Goal: Information Seeking & Learning: Learn about a topic

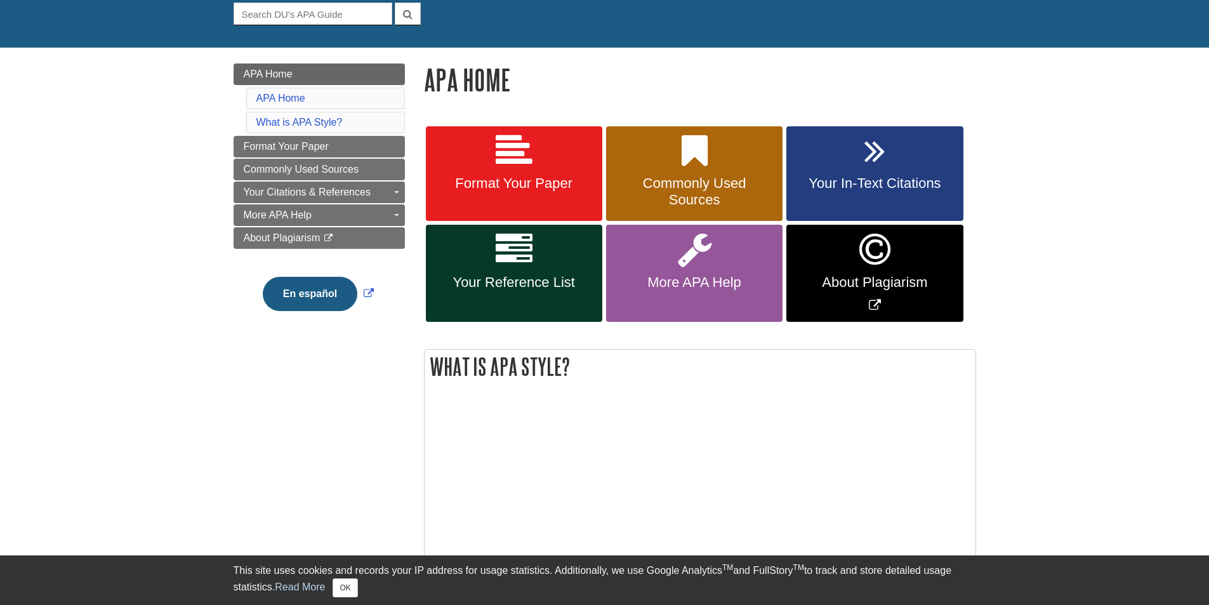
scroll to position [127, 0]
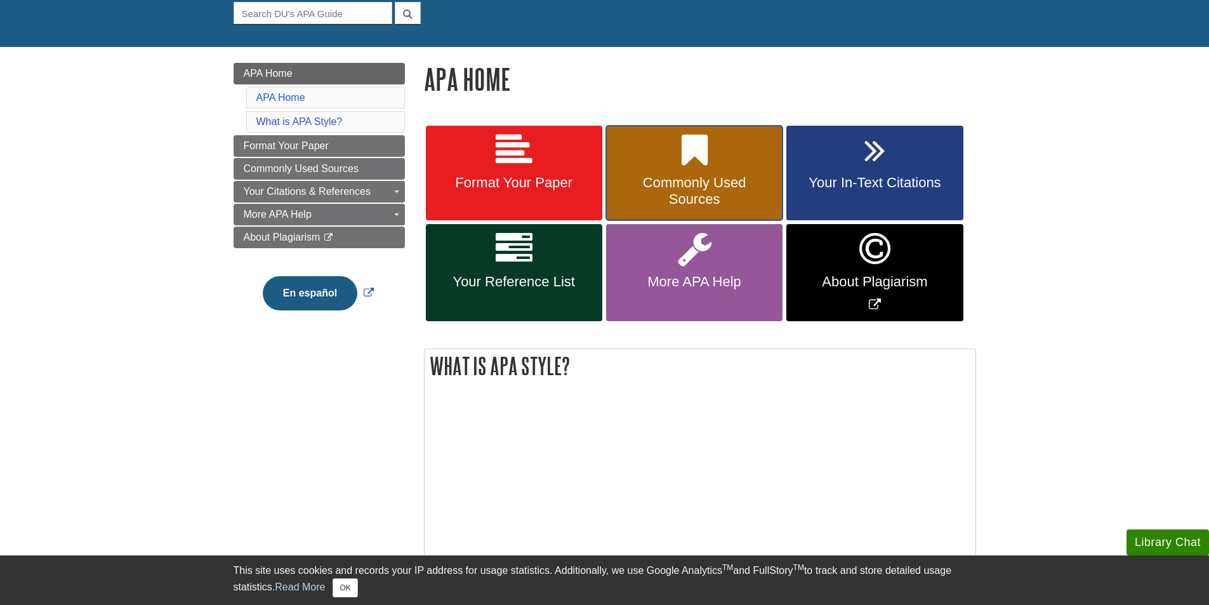
click at [693, 161] on icon at bounding box center [695, 150] width 26 height 37
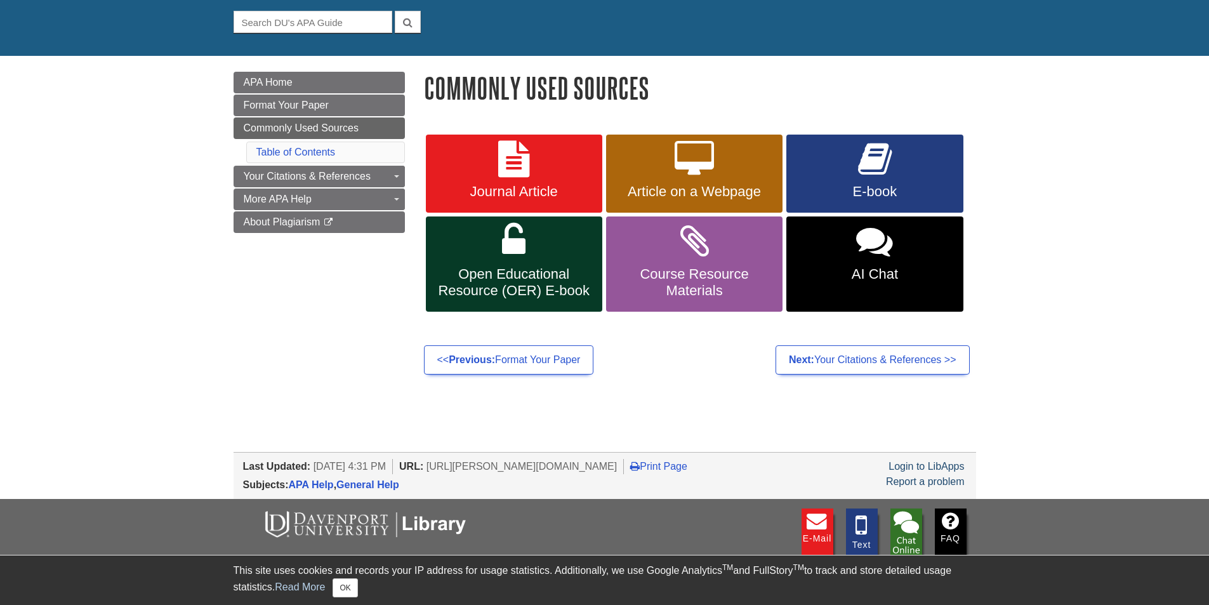
scroll to position [127, 0]
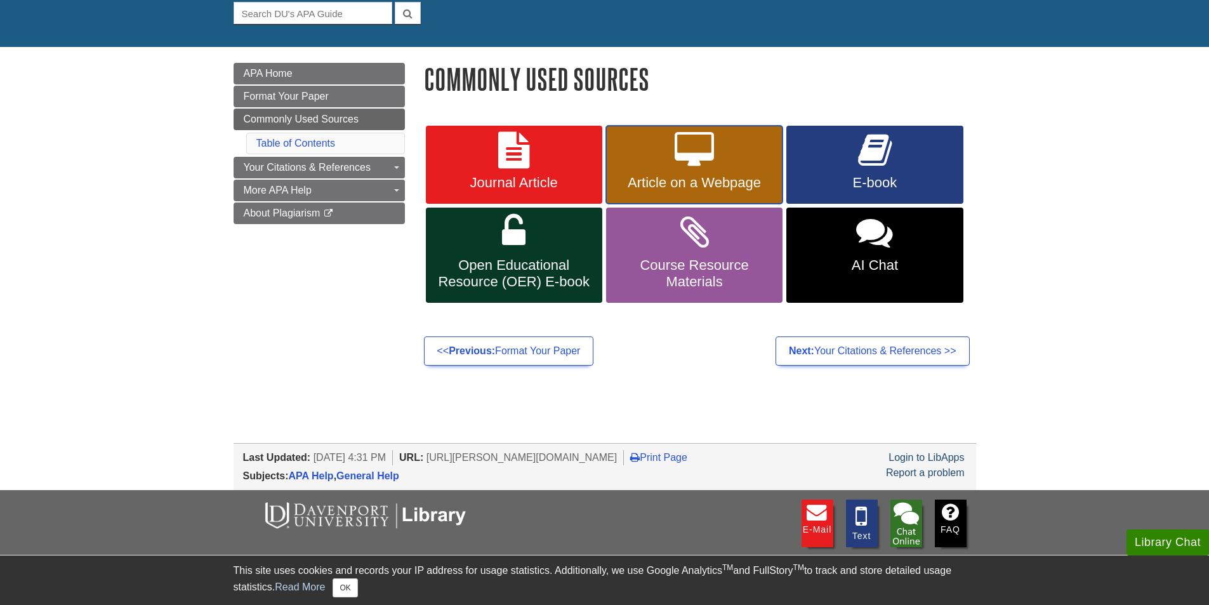
click at [691, 161] on icon at bounding box center [694, 150] width 39 height 37
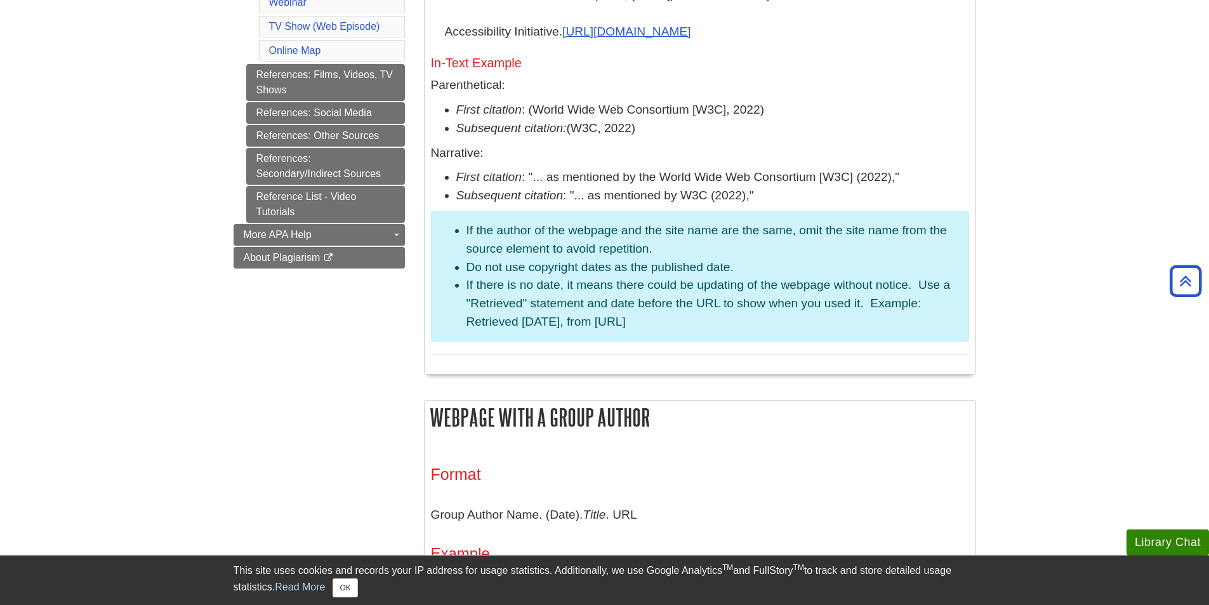
scroll to position [632, 0]
